Goal: Information Seeking & Learning: Learn about a topic

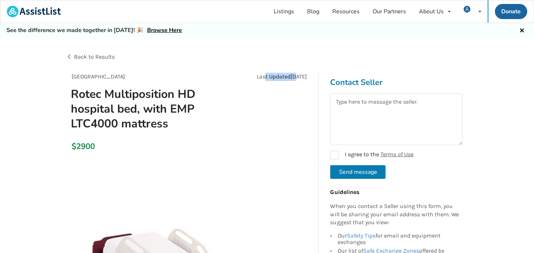
drag, startPoint x: 260, startPoint y: 80, endPoint x: 315, endPoint y: 80, distance: 54.7
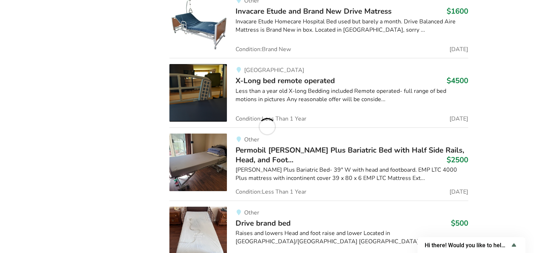
scroll to position [2918, 0]
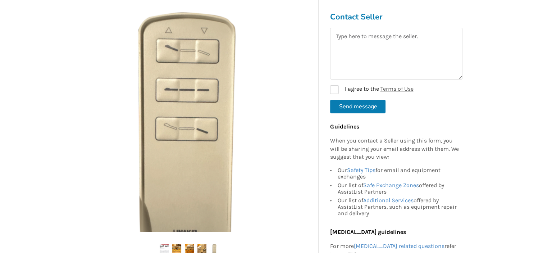
scroll to position [152, 0]
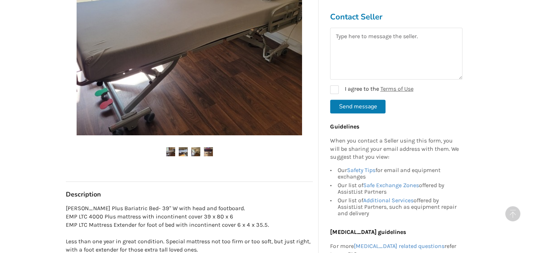
scroll to position [304, 0]
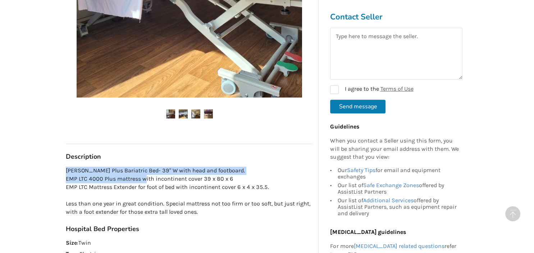
drag, startPoint x: 67, startPoint y: 172, endPoint x: 182, endPoint y: 177, distance: 115.3
click at [169, 175] on p "[PERSON_NAME] Plus Bariatric Bed- 39" W with head and footboard. EMP LTC 4000 P…" at bounding box center [189, 191] width 247 height 49
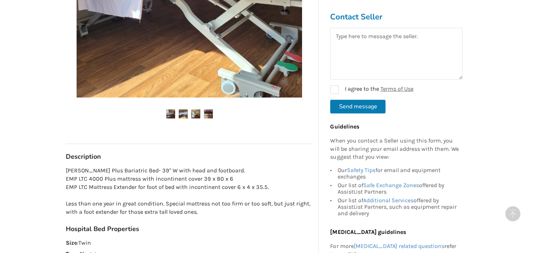
click at [188, 180] on p "[PERSON_NAME] Plus Bariatric Bed- 39" W with head and footboard. EMP LTC 4000 P…" at bounding box center [189, 191] width 247 height 49
drag, startPoint x: 190, startPoint y: 182, endPoint x: 228, endPoint y: 182, distance: 37.8
click at [212, 182] on p "[PERSON_NAME] Plus Bariatric Bed- 39" W with head and footboard. EMP LTC 4000 P…" at bounding box center [189, 191] width 247 height 49
click at [228, 182] on p "[PERSON_NAME] Plus Bariatric Bed- 39" W with head and footboard. EMP LTC 4000 P…" at bounding box center [189, 191] width 247 height 49
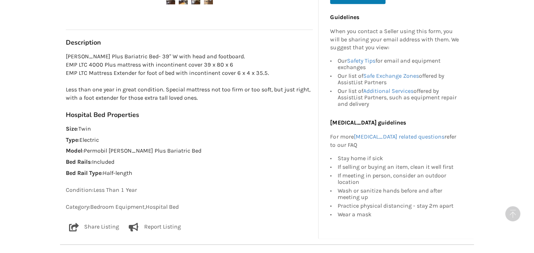
scroll to position [380, 0]
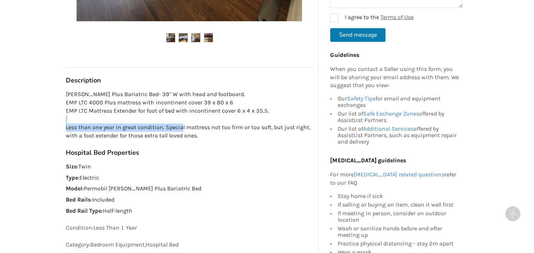
drag, startPoint x: 121, startPoint y: 131, endPoint x: 220, endPoint y: 130, distance: 99.3
click at [203, 130] on p "[PERSON_NAME] Plus Bariatric Bed- 39" W with head and footboard. EMP LTC 4000 P…" at bounding box center [189, 114] width 247 height 49
click at [244, 130] on p "[PERSON_NAME] Plus Bariatric Bed- 39" W with head and footboard. EMP LTC 4000 P…" at bounding box center [189, 114] width 247 height 49
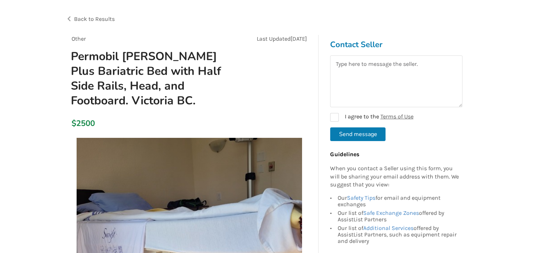
scroll to position [76, 0]
